Goal: Information Seeking & Learning: Learn about a topic

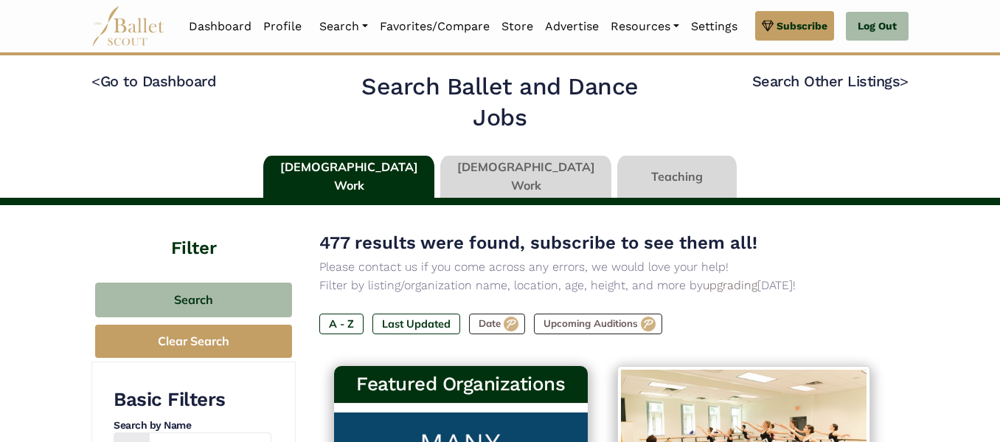
scroll to position [75, 0]
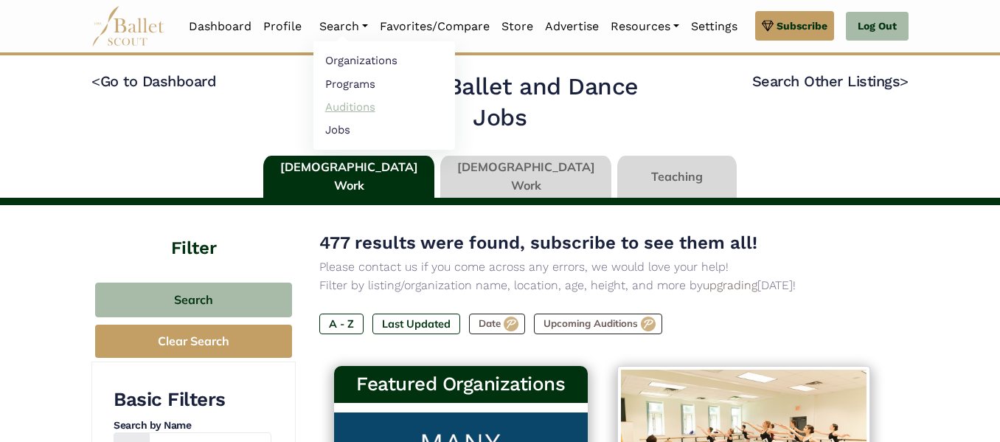
click at [345, 107] on link "Auditions" at bounding box center [384, 106] width 142 height 23
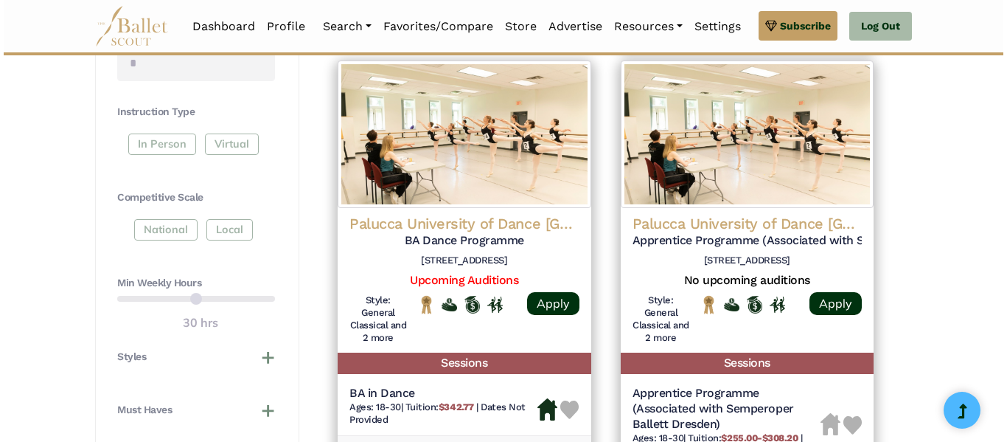
scroll to position [690, 0]
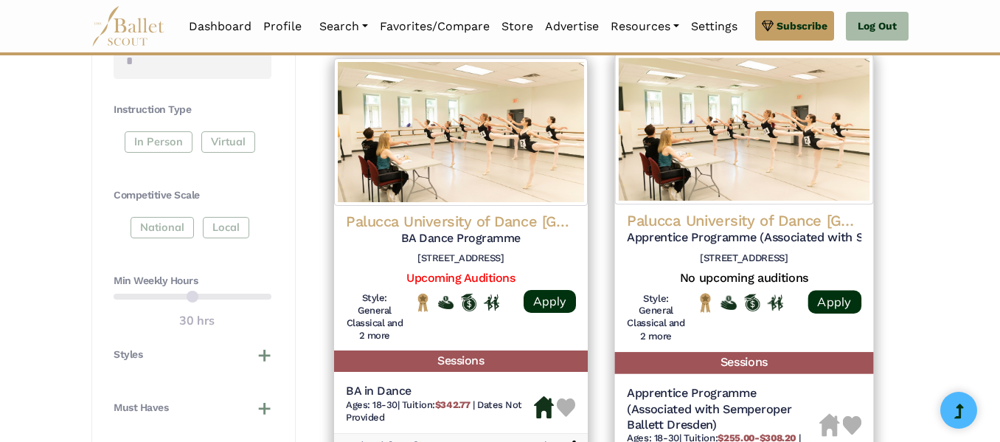
click at [750, 221] on h4 "Palucca University of Dance Dresden" at bounding box center [743, 221] width 235 height 20
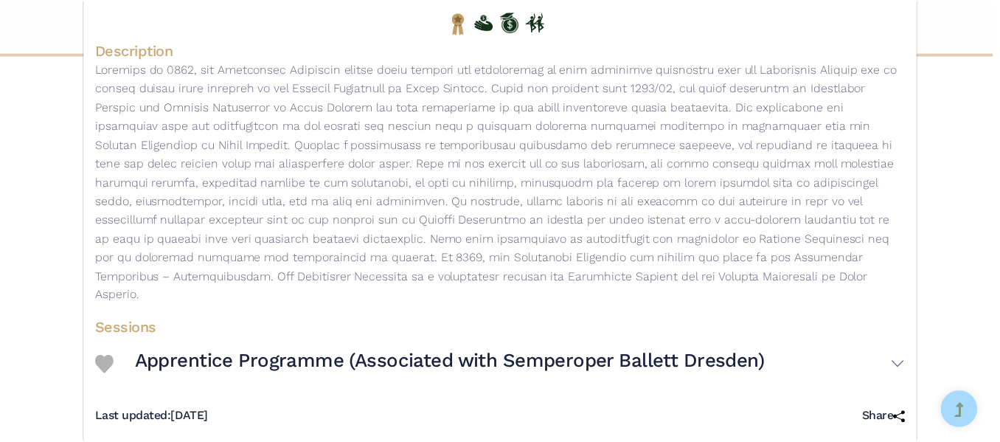
scroll to position [268, 0]
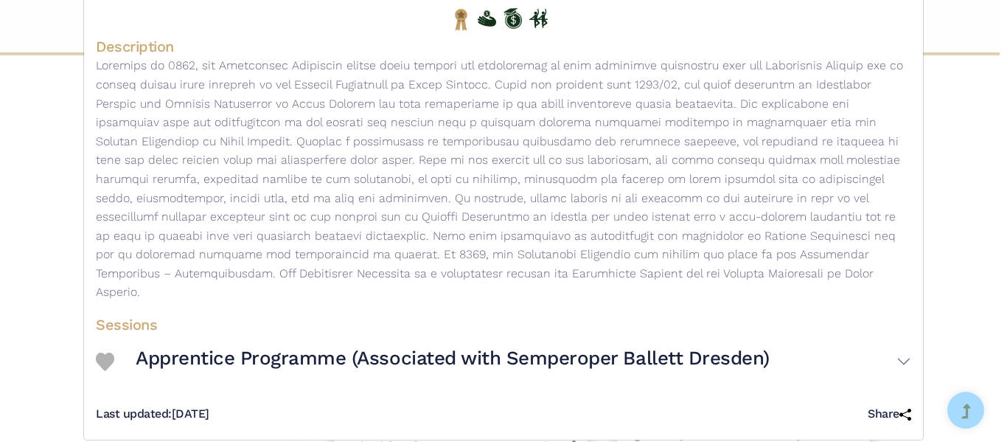
click at [100, 353] on img at bounding box center [105, 362] width 18 height 18
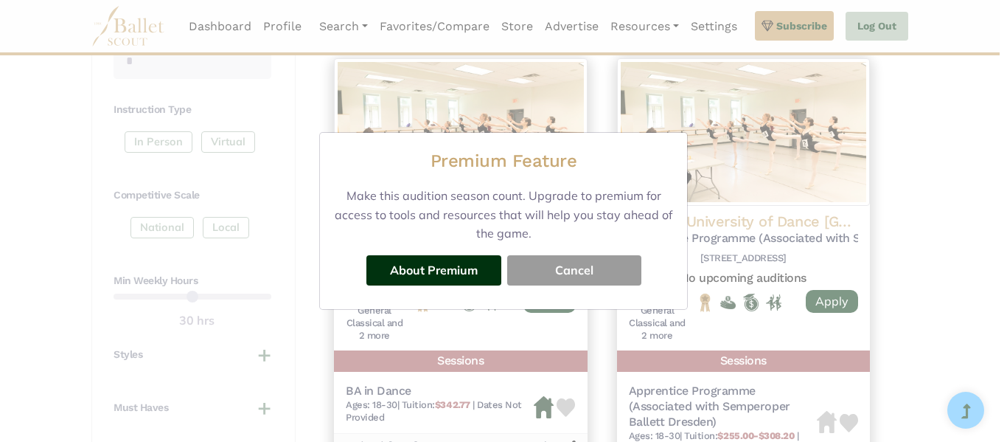
click at [559, 279] on button "Cancel" at bounding box center [574, 269] width 134 height 29
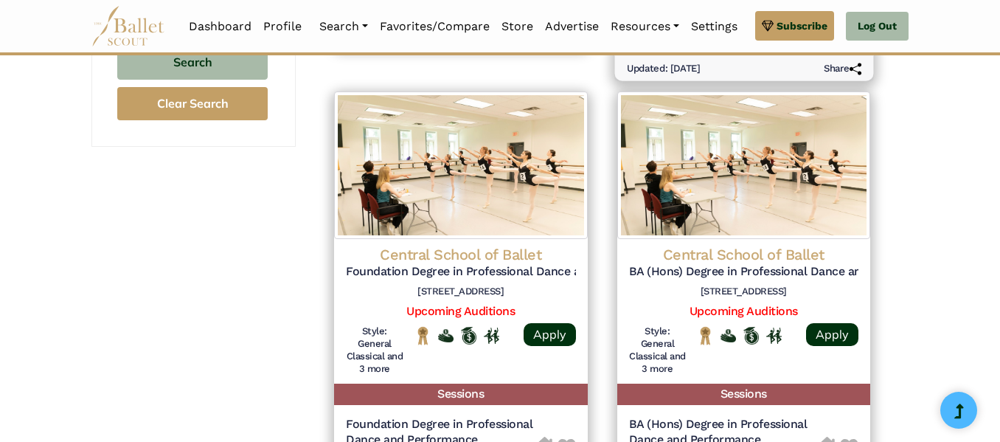
scroll to position [0, 0]
